Goal: Find specific page/section: Find specific page/section

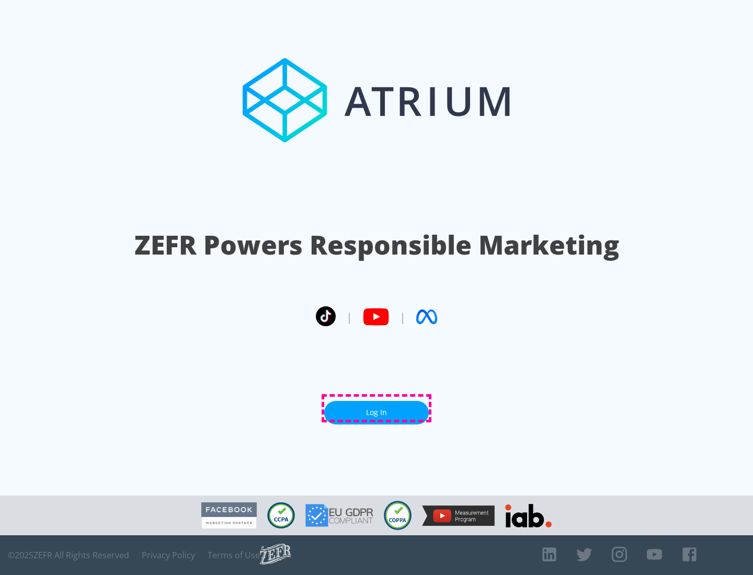
click at [377, 408] on link "Log In" at bounding box center [376, 413] width 105 height 24
